Goal: Task Accomplishment & Management: Manage account settings

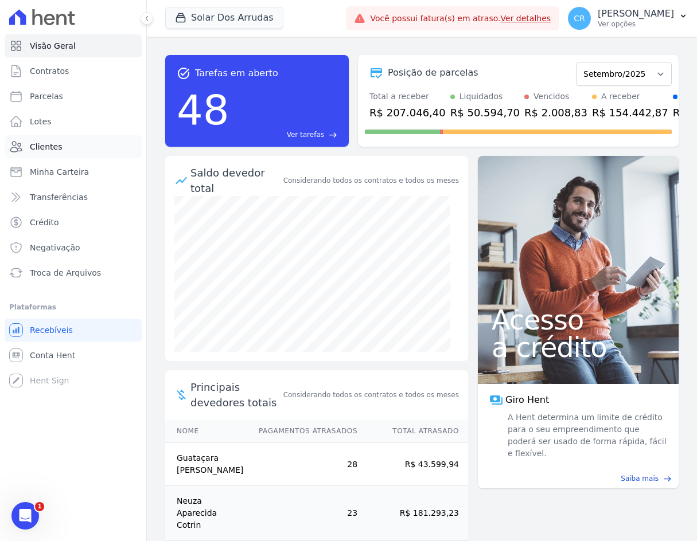
click at [37, 144] on span "Clientes" at bounding box center [46, 146] width 32 height 11
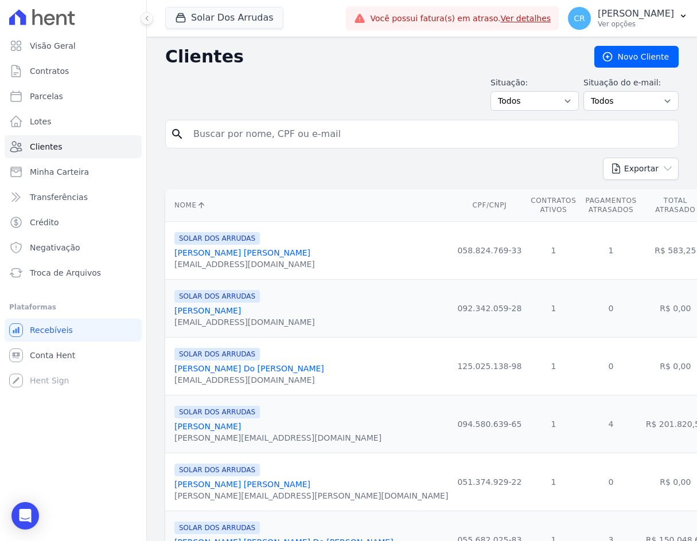
click at [240, 138] on input "search" at bounding box center [429, 134] width 487 height 23
type input "[PERSON_NAME]"
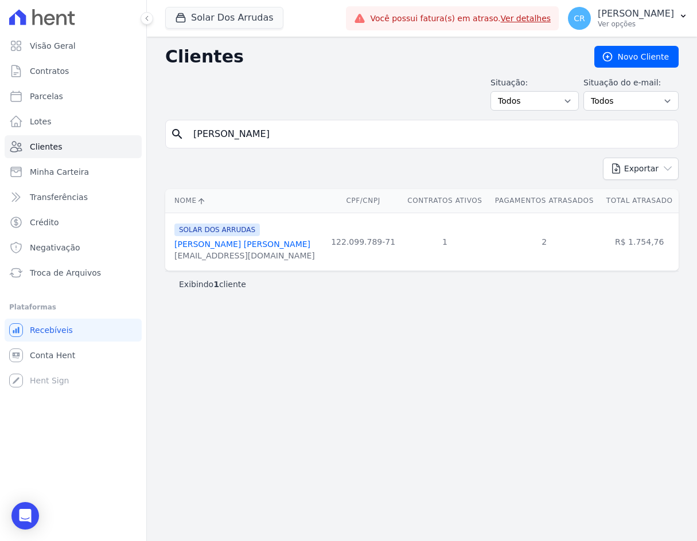
click at [219, 242] on link "[PERSON_NAME] [PERSON_NAME]" at bounding box center [242, 244] width 136 height 9
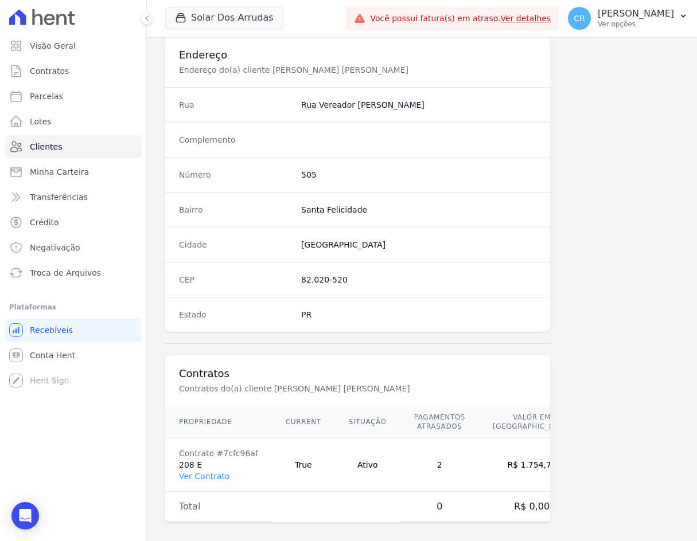
scroll to position [541, 0]
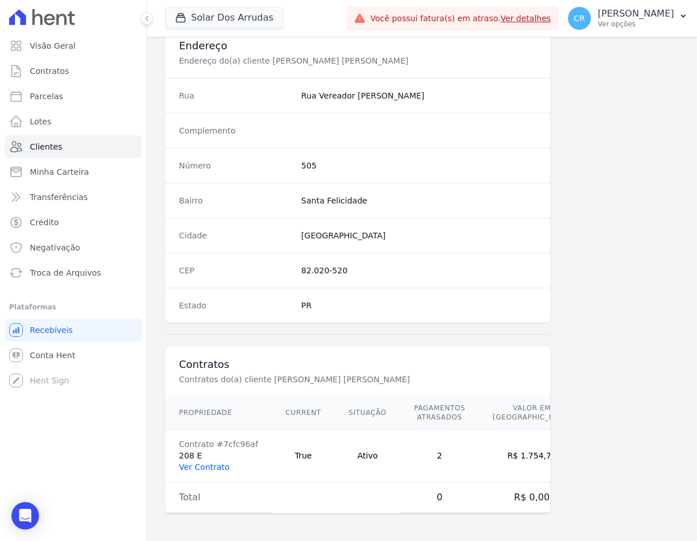
click at [215, 464] on link "Ver Contrato" at bounding box center [204, 467] width 50 height 9
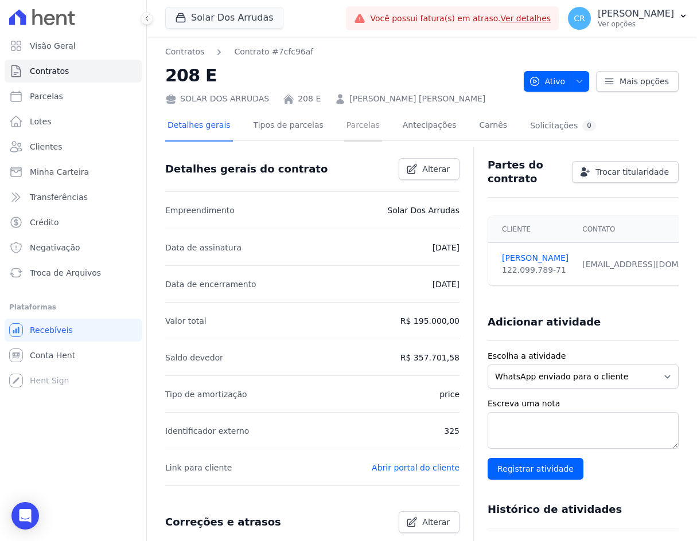
click at [346, 125] on link "Parcelas" at bounding box center [363, 126] width 38 height 30
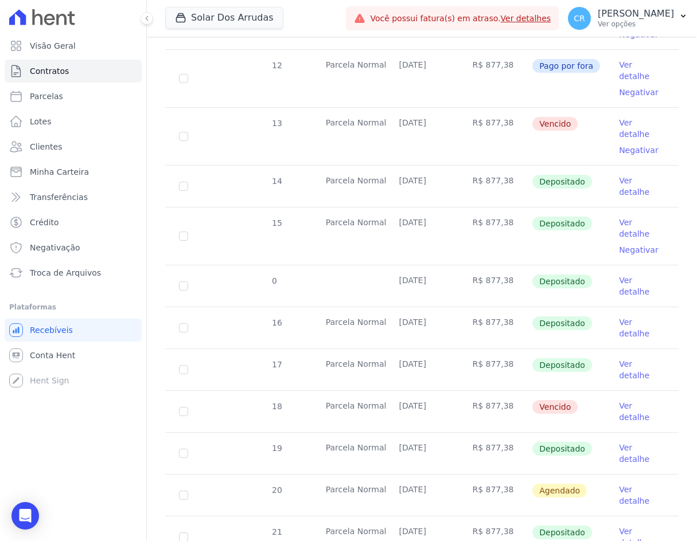
scroll to position [345, 0]
click at [642, 399] on link "Ver detalhe" at bounding box center [642, 410] width 46 height 23
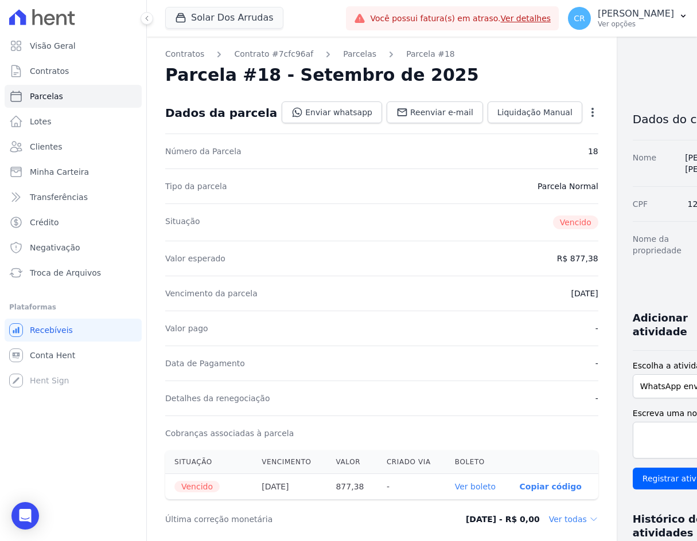
click at [586, 111] on icon "button" at bounding box center [591, 112] width 11 height 11
click at [519, 133] on link "Alterar" at bounding box center [542, 128] width 101 height 21
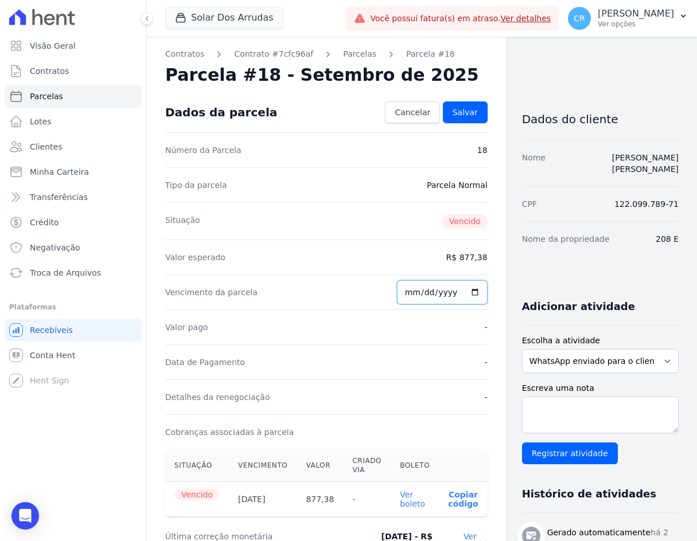
click at [397, 293] on input "[DATE]" at bounding box center [442, 292] width 91 height 24
type input "[DATE]"
click at [422, 335] on div "Valor pago -" at bounding box center [326, 327] width 322 height 35
click at [453, 115] on span "Salvar" at bounding box center [464, 112] width 25 height 11
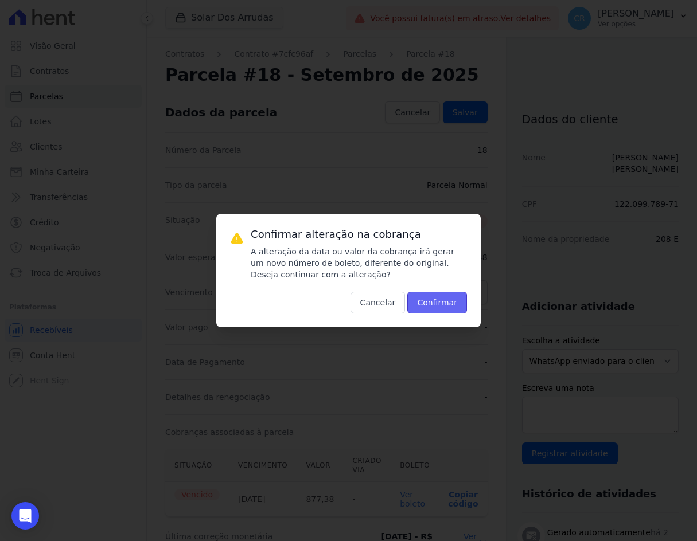
click at [445, 308] on button "Confirmar" at bounding box center [437, 303] width 60 height 22
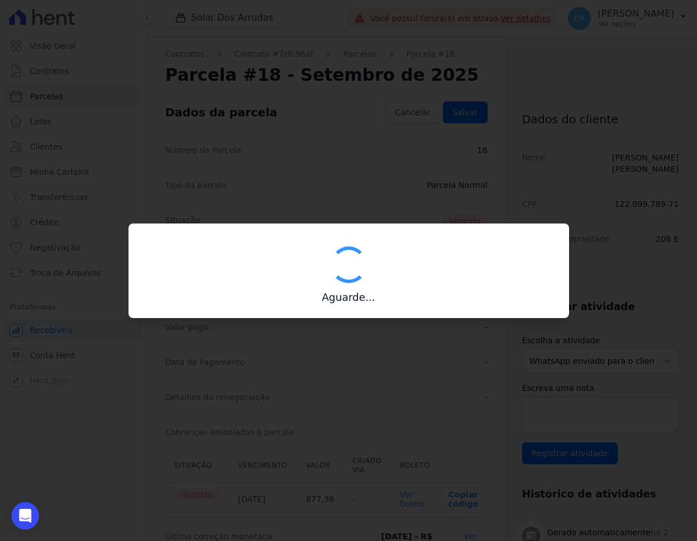
type input "00190000090335103300000665796173912000000087738"
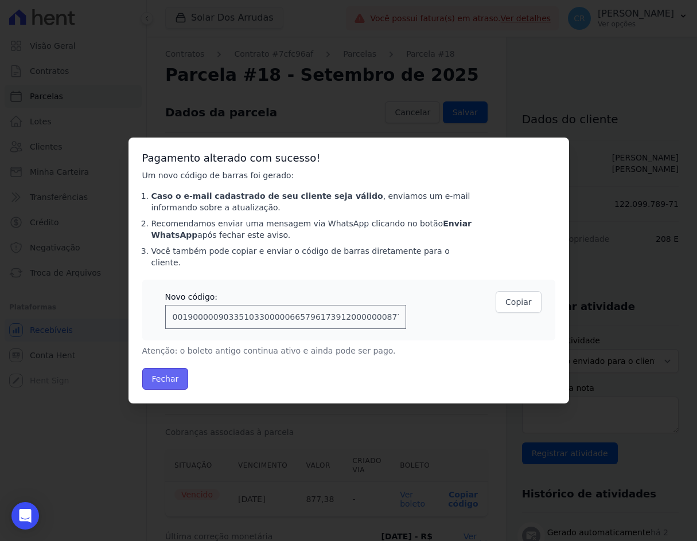
click at [155, 373] on button "Fechar" at bounding box center [165, 379] width 46 height 22
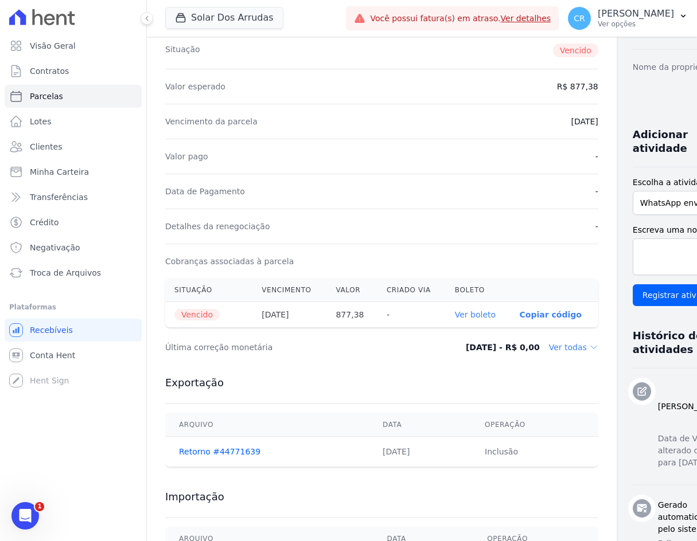
click at [521, 316] on p "Copiar código" at bounding box center [550, 314] width 62 height 9
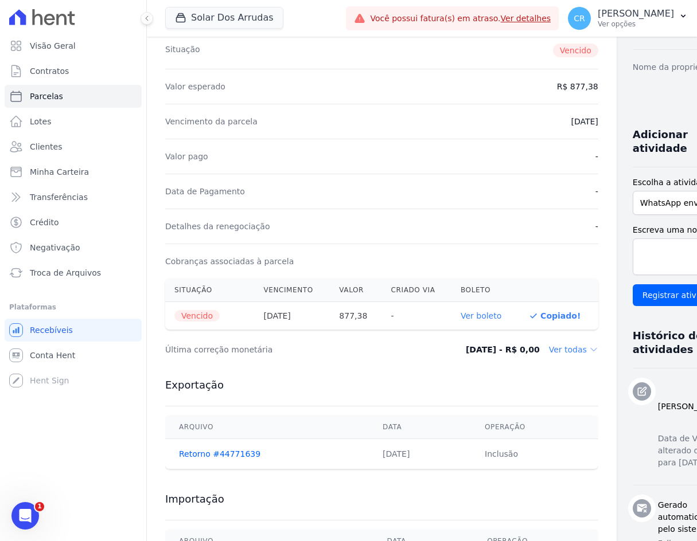
click at [465, 314] on link "Ver boleto" at bounding box center [480, 315] width 41 height 9
